Goal: Transaction & Acquisition: Purchase product/service

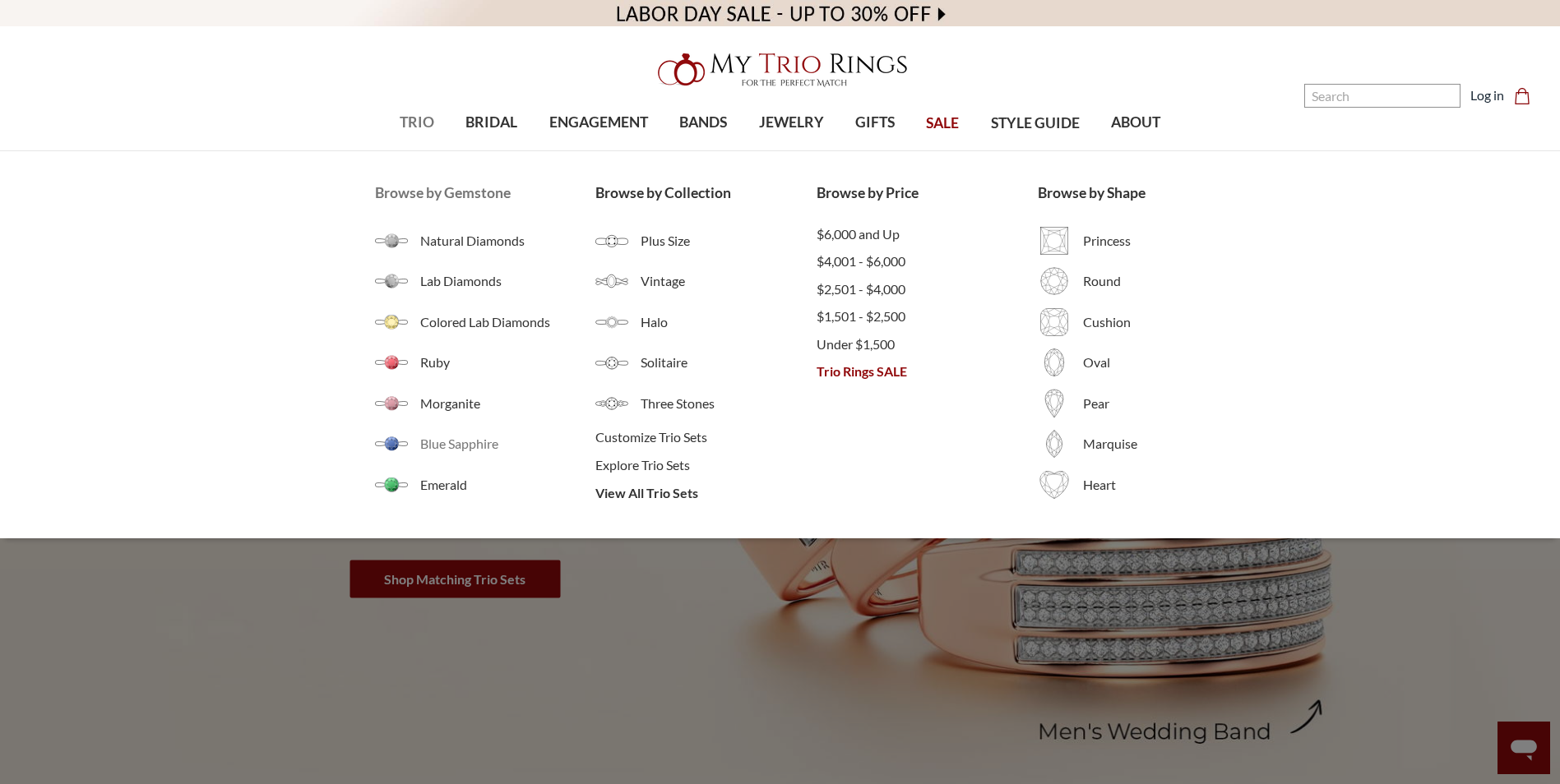
click at [453, 448] on span "Blue Sapphire" at bounding box center [508, 443] width 176 height 19
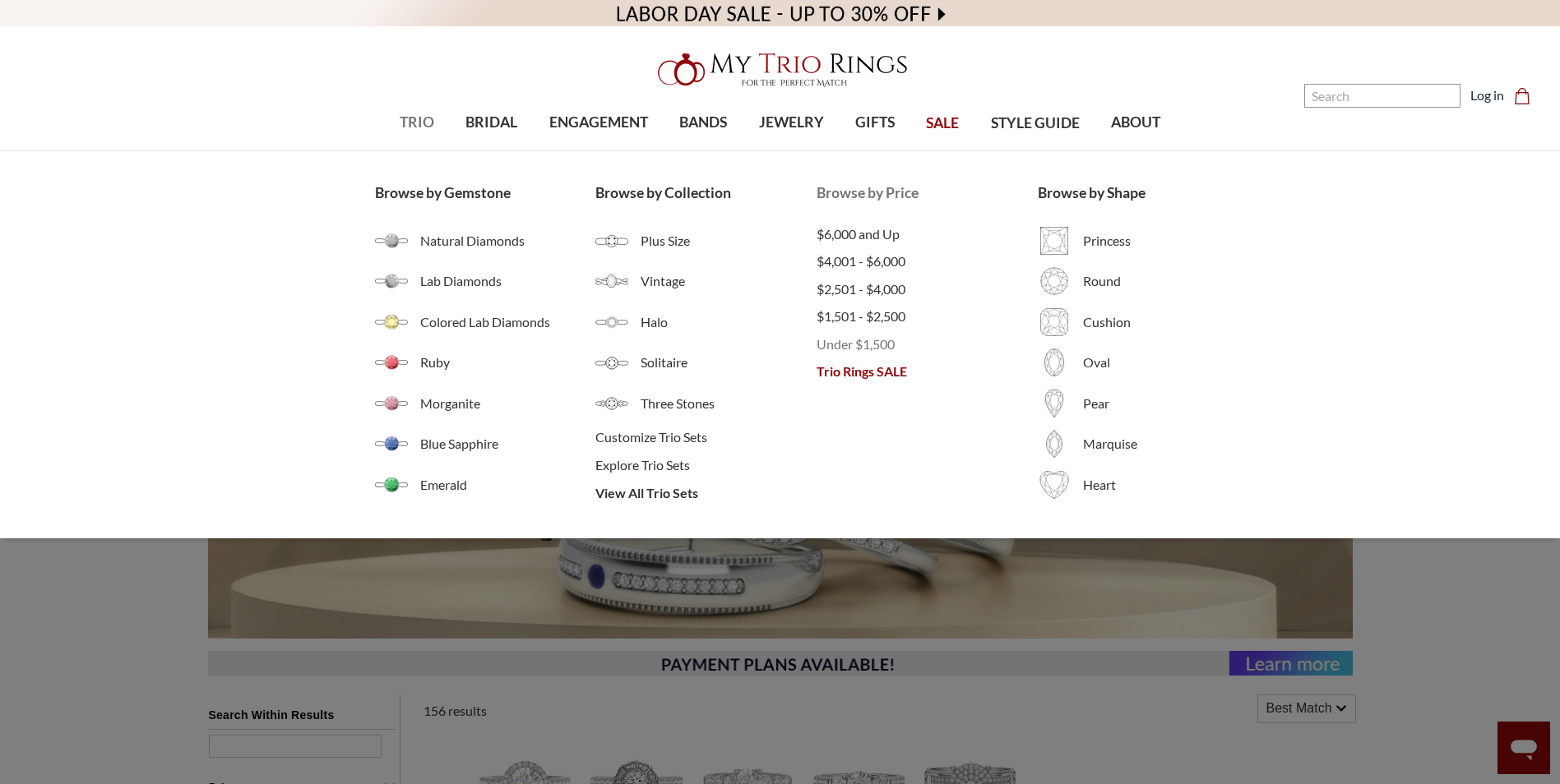
click at [839, 345] on span "Under $1,500" at bounding box center [928, 344] width 221 height 19
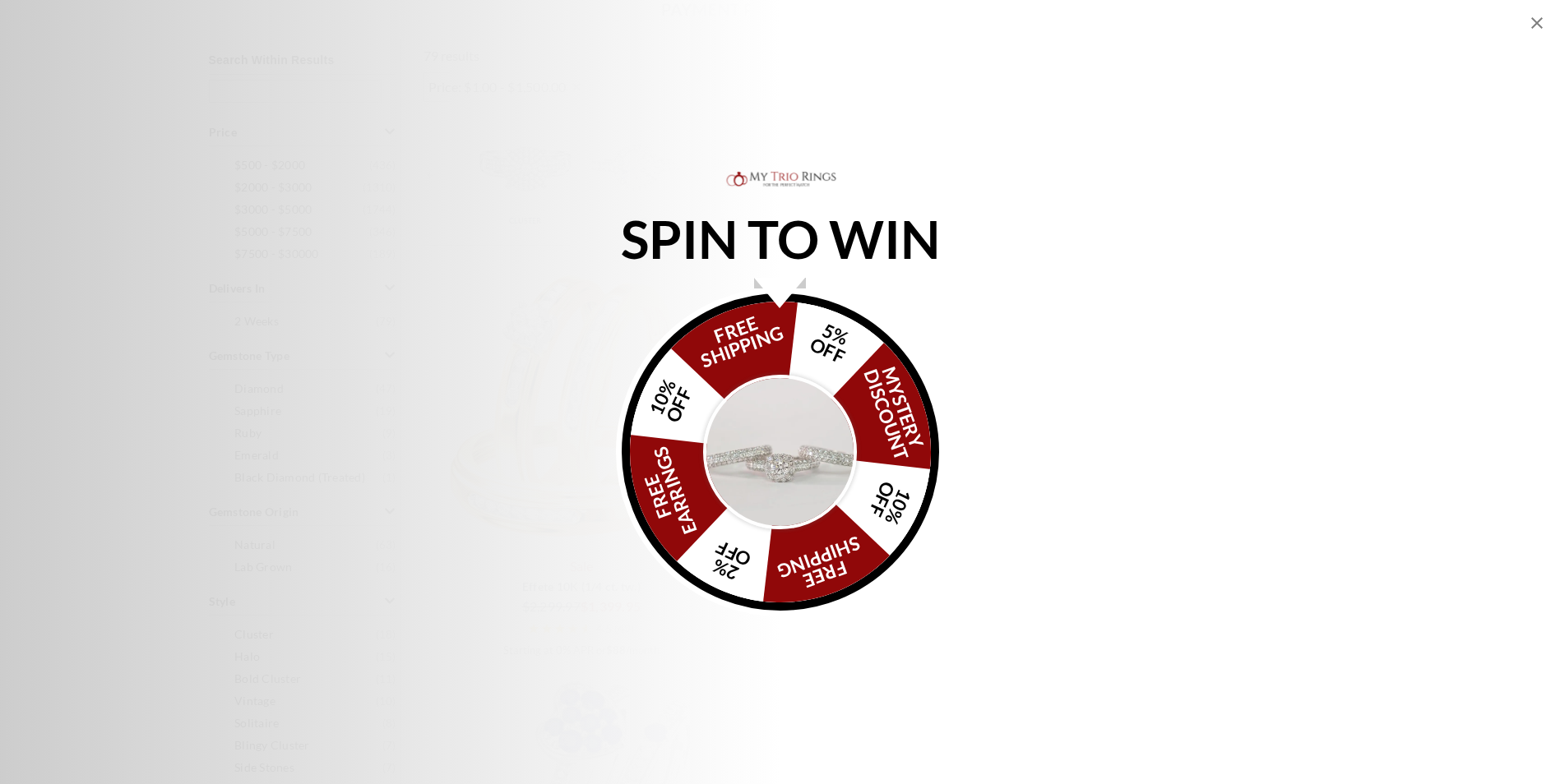
scroll to position [493, 0]
